Goal: Task Accomplishment & Management: Use online tool/utility

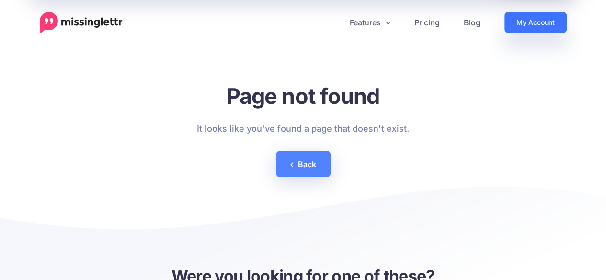
click at [536, 29] on link "My Account" at bounding box center [535, 22] width 62 height 21
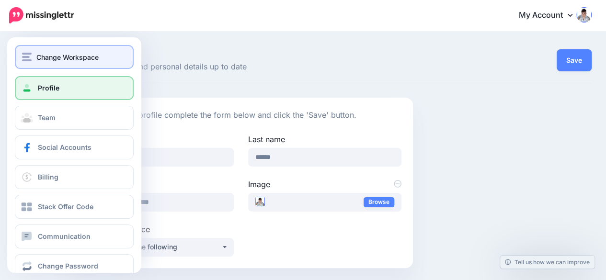
click at [20, 51] on button "Change Workspace" at bounding box center [74, 57] width 119 height 24
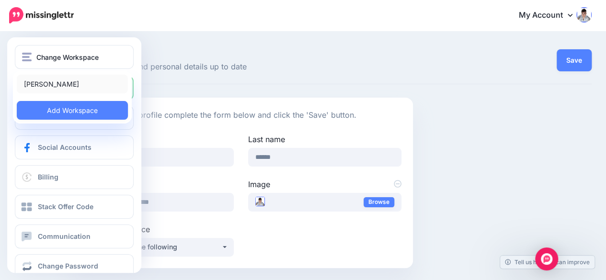
click at [46, 86] on link "Enda Cusack" at bounding box center [72, 84] width 111 height 19
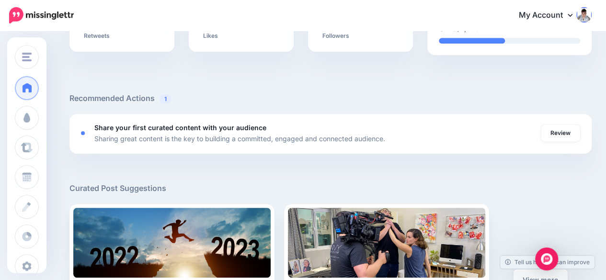
scroll to position [144, 0]
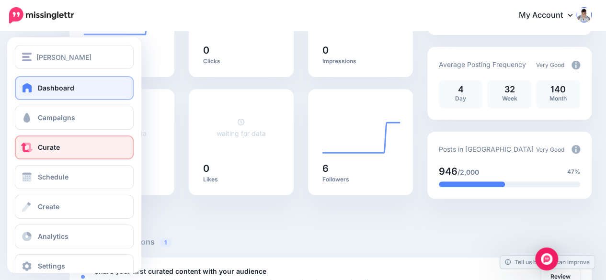
click at [53, 154] on link "Curate" at bounding box center [74, 148] width 119 height 24
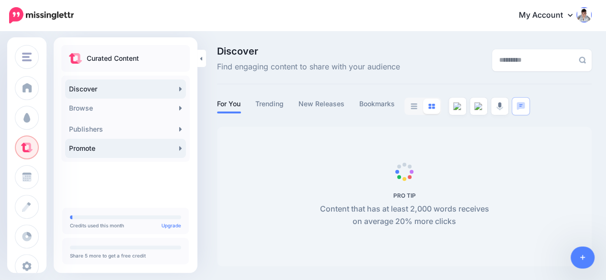
click at [131, 147] on link "Promote" at bounding box center [125, 148] width 121 height 19
